Goal: Task Accomplishment & Management: Use online tool/utility

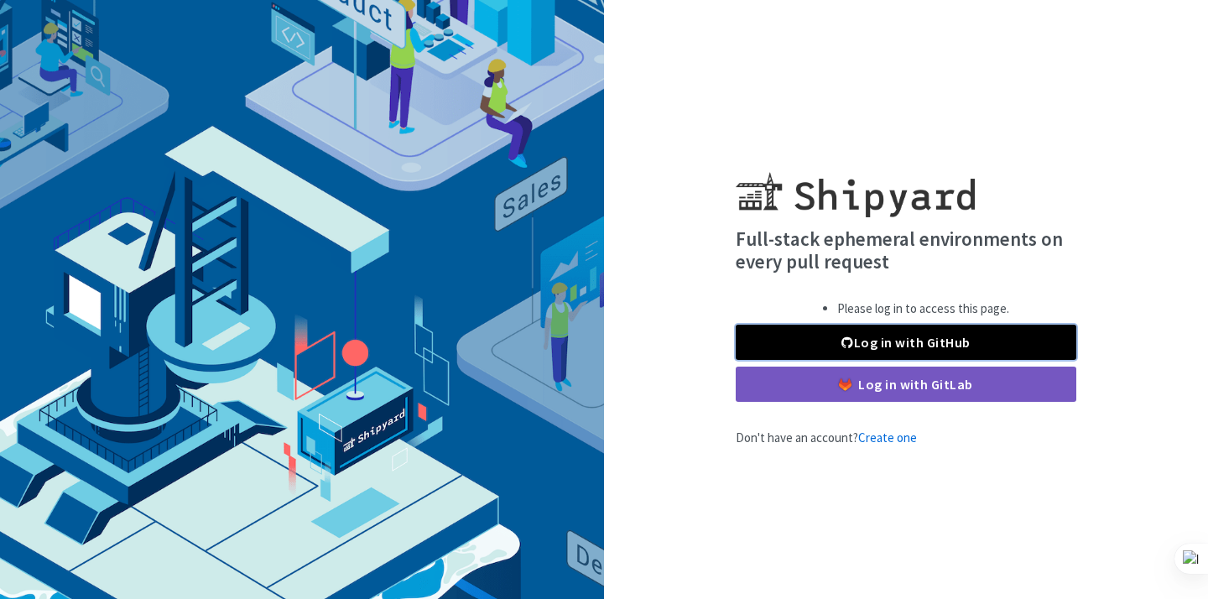
click at [863, 346] on link "Log in with GitHub" at bounding box center [906, 342] width 341 height 35
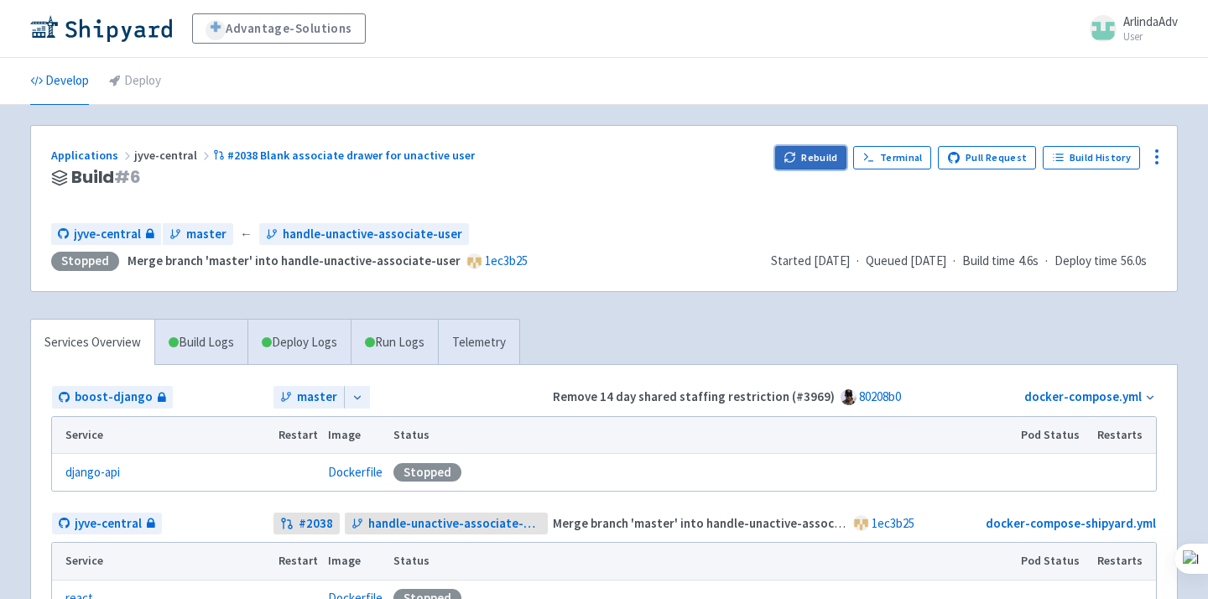
click at [829, 151] on button "Rebuild" at bounding box center [811, 157] width 72 height 23
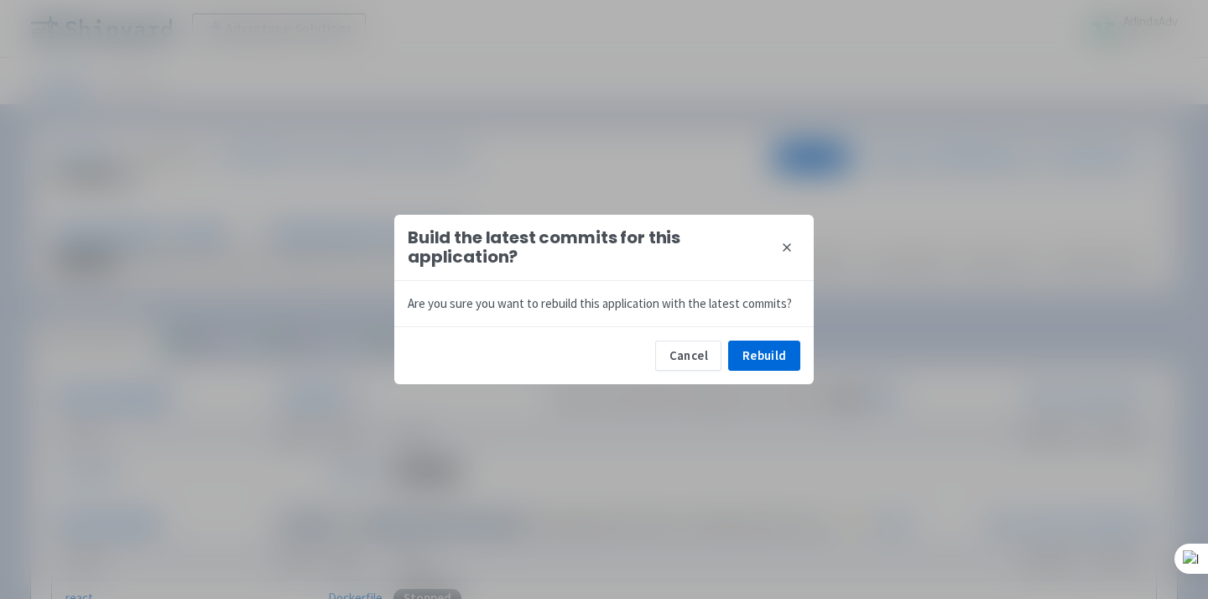
click at [778, 372] on div "Cancel Rebuild" at bounding box center [603, 355] width 419 height 58
click at [767, 357] on button "Rebuild" at bounding box center [764, 356] width 72 height 30
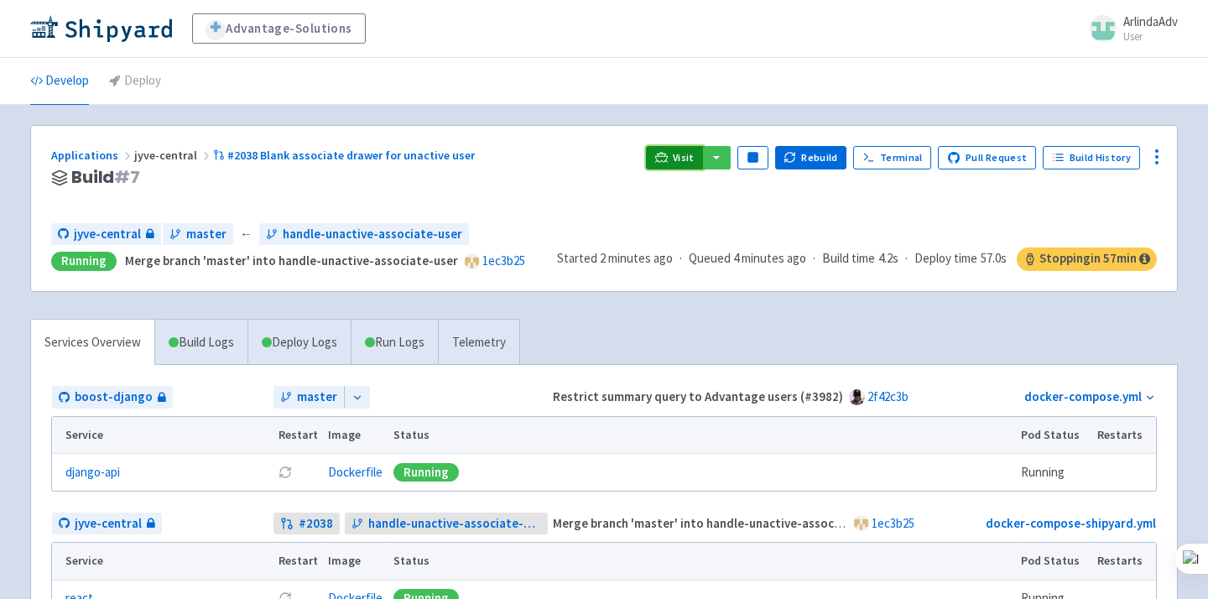
click at [668, 156] on icon at bounding box center [661, 156] width 13 height 9
click at [683, 164] on span "Visit" at bounding box center [684, 157] width 22 height 13
